Goal: Task Accomplishment & Management: Use online tool/utility

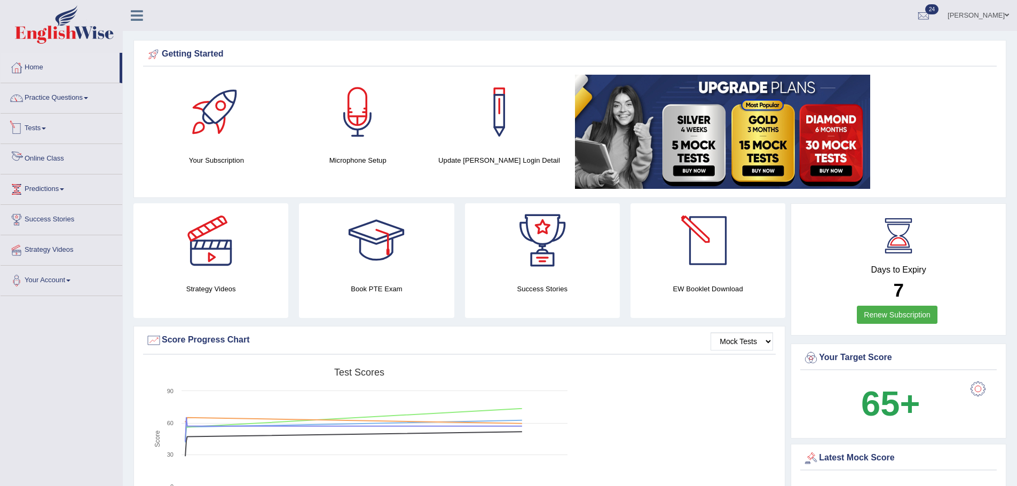
click at [41, 123] on link "Tests" at bounding box center [62, 127] width 122 height 27
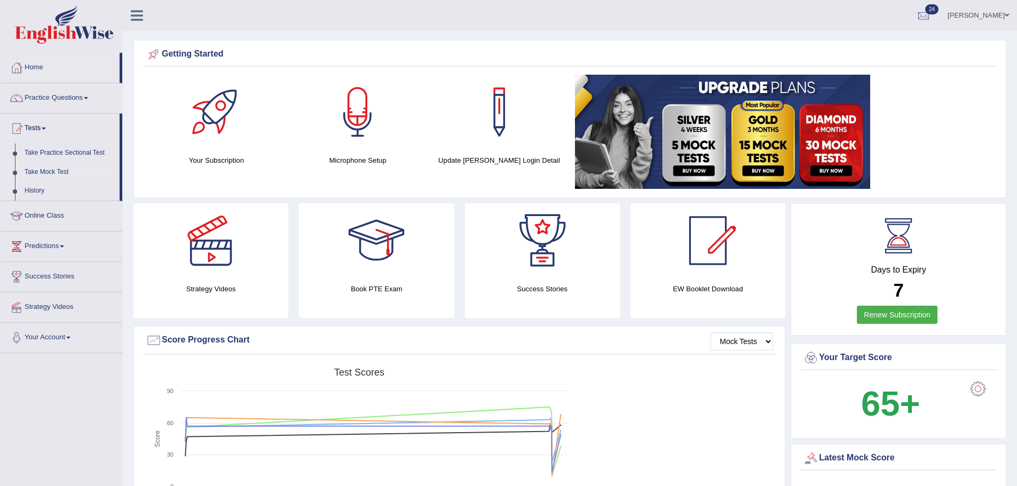
click at [58, 168] on link "Take Mock Test" at bounding box center [70, 172] width 100 height 19
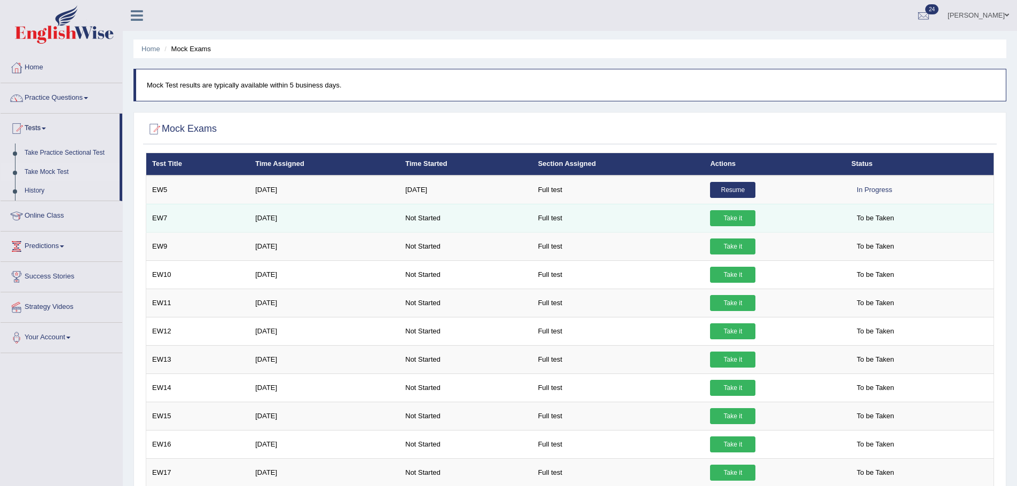
click at [725, 213] on link "Take it" at bounding box center [732, 218] width 45 height 16
click at [743, 219] on link "Take it" at bounding box center [732, 218] width 45 height 16
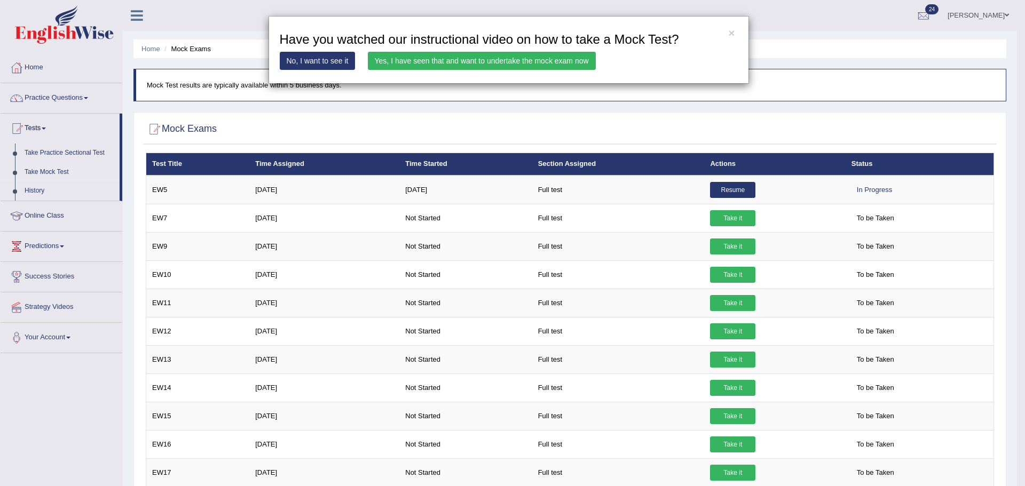
click at [541, 68] on link "Yes, I have seen that and want to undertake the mock exam now" at bounding box center [482, 61] width 228 height 18
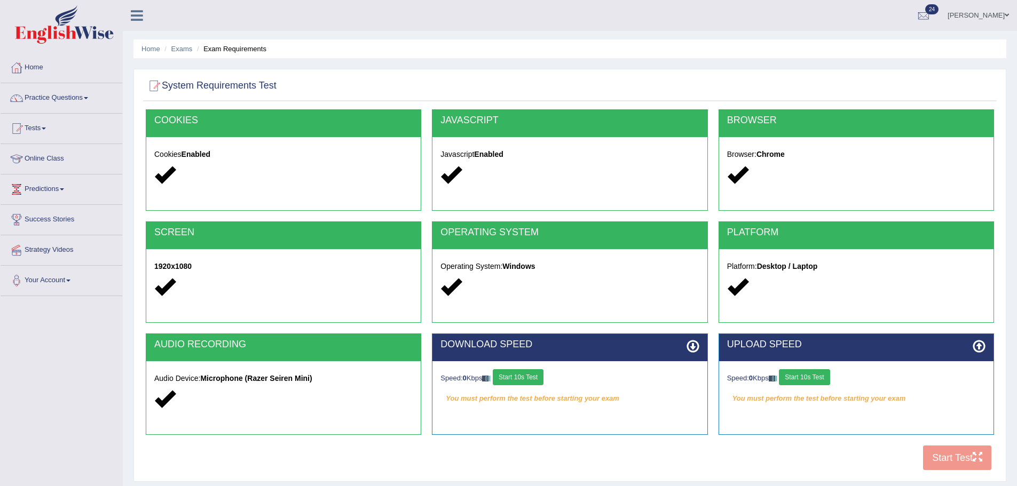
click at [540, 378] on button "Start 10s Test" at bounding box center [518, 378] width 51 height 16
click at [819, 375] on button "Start 10s Test" at bounding box center [804, 378] width 51 height 16
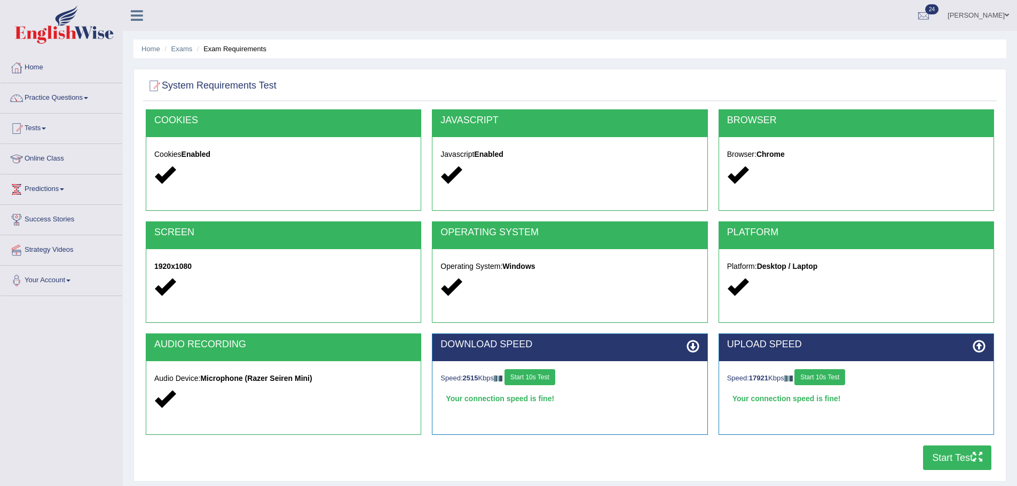
click at [958, 459] on button "Start Test" at bounding box center [957, 458] width 68 height 25
